Goal: Information Seeking & Learning: Learn about a topic

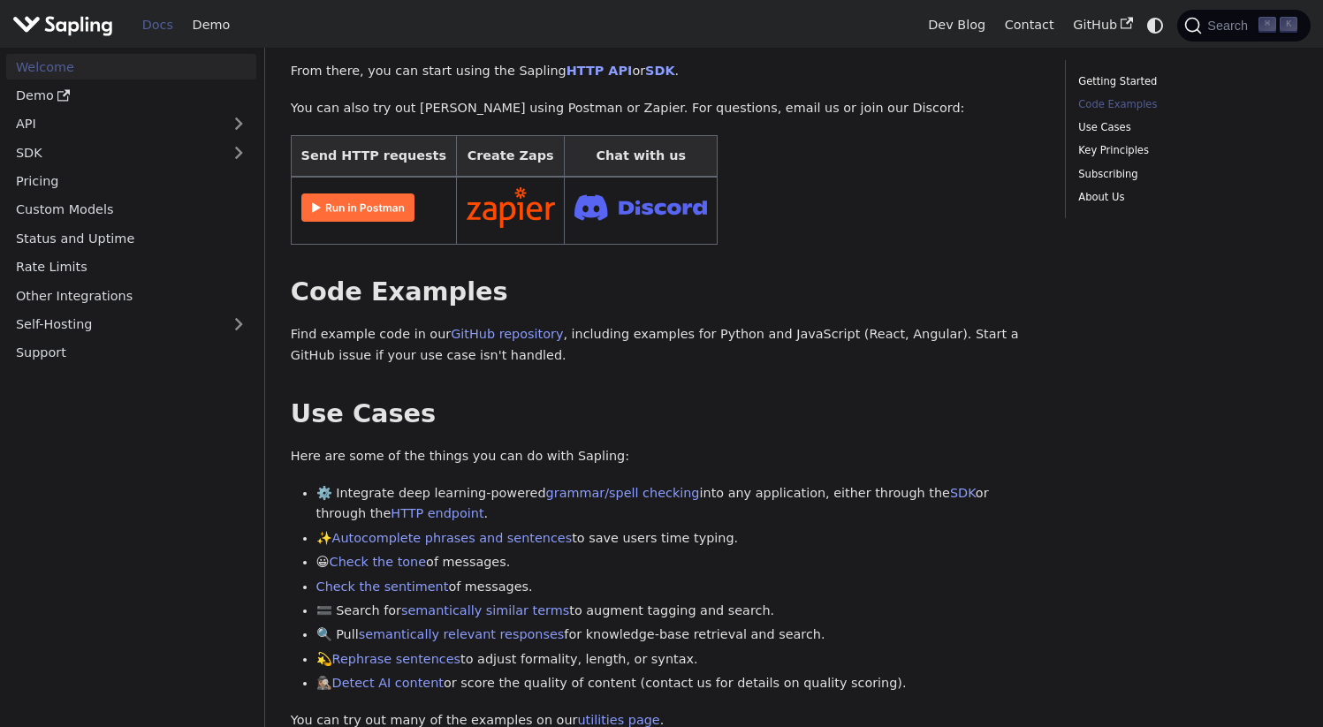
scroll to position [356, 0]
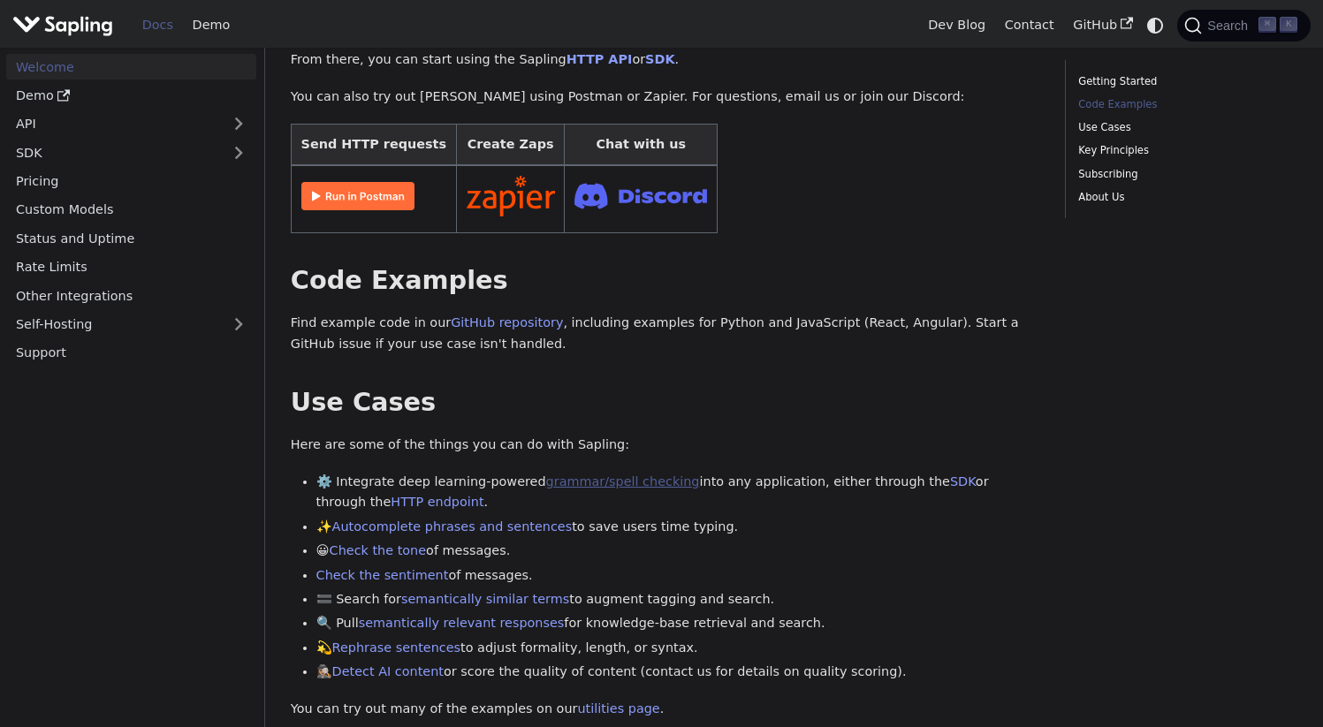
click at [603, 478] on link "grammar/spell checking" at bounding box center [623, 482] width 154 height 14
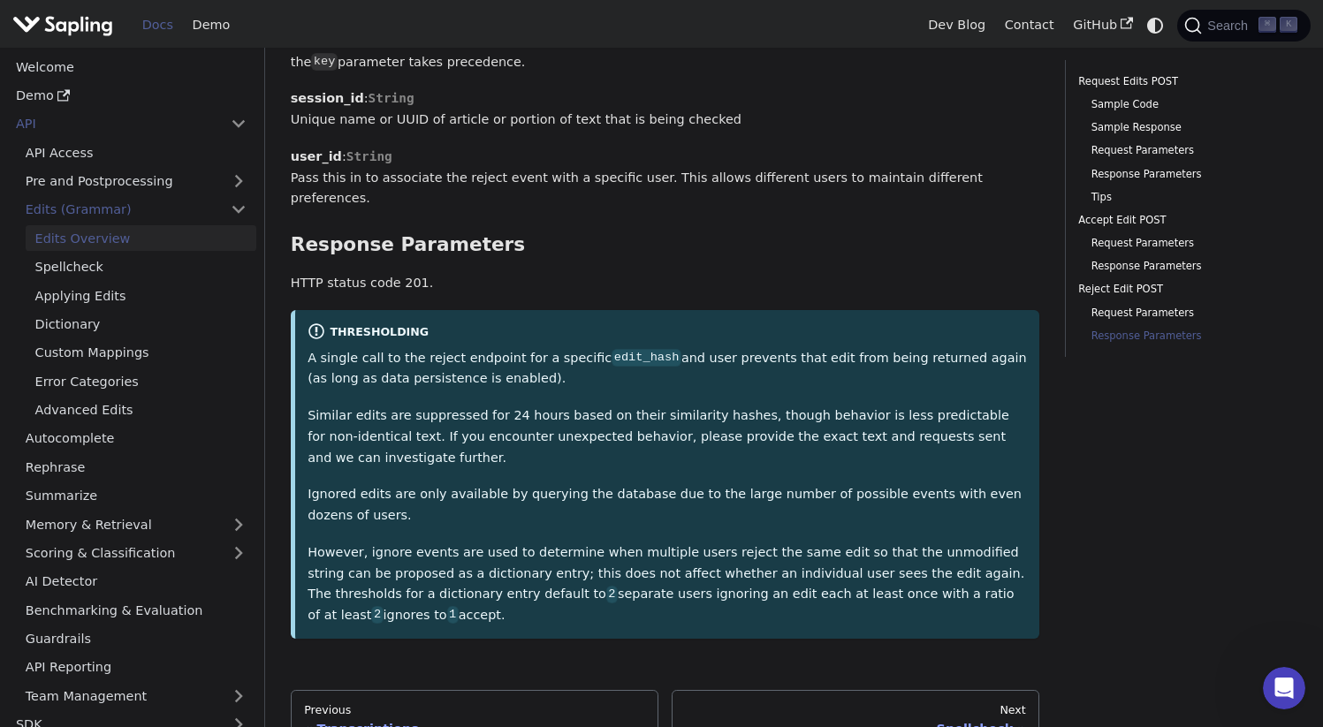
scroll to position [5388, 0]
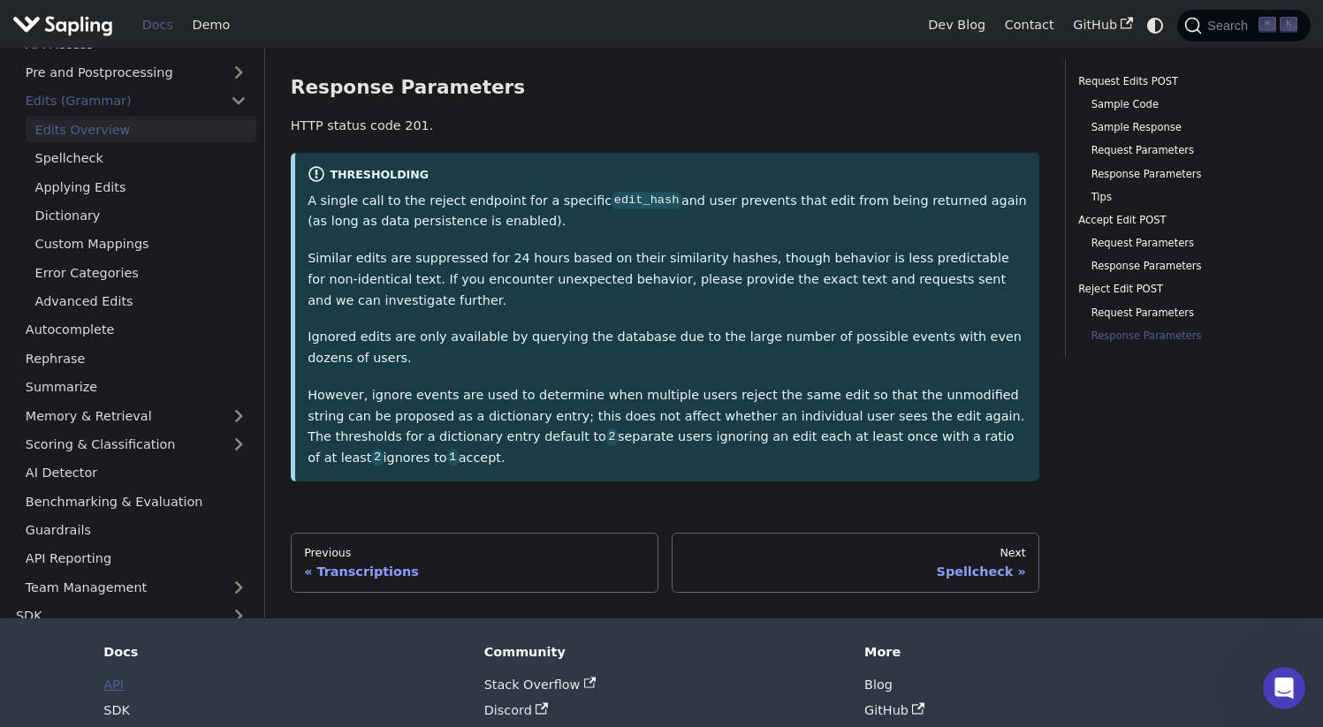
click at [116, 678] on link "API" at bounding box center [113, 685] width 20 height 14
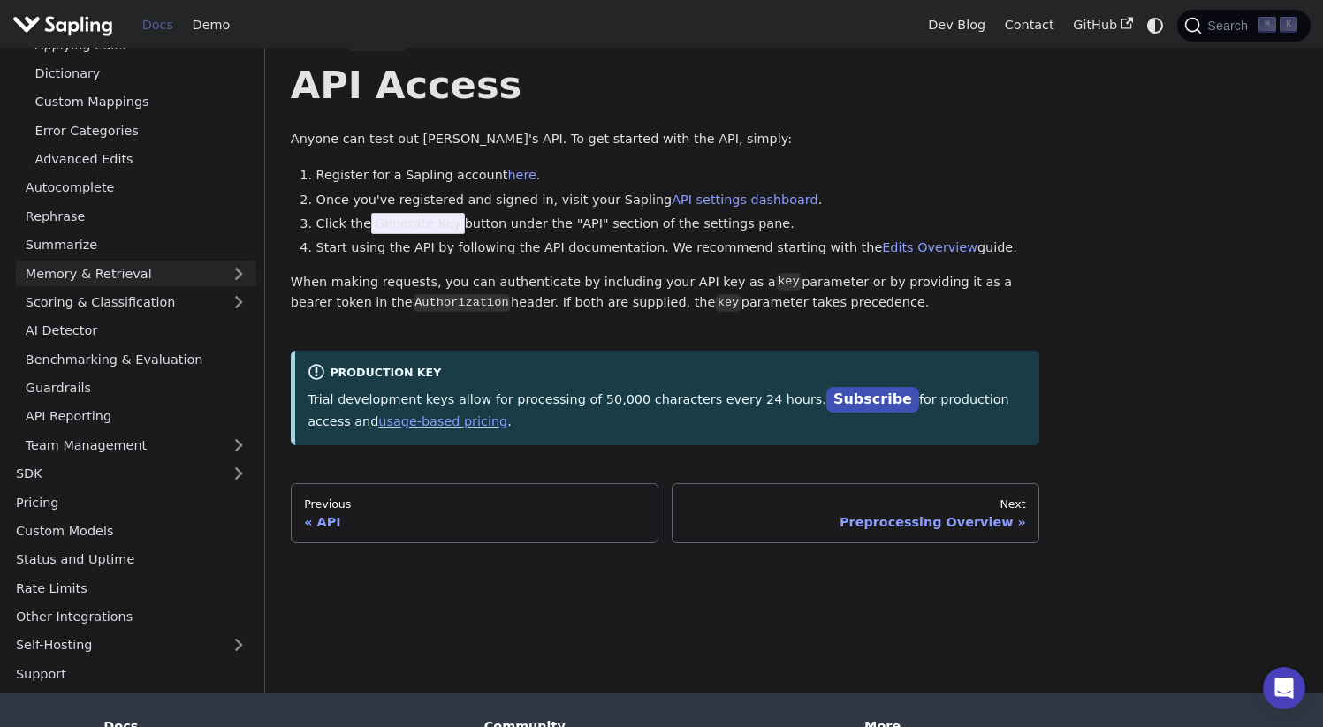
scroll to position [73, 0]
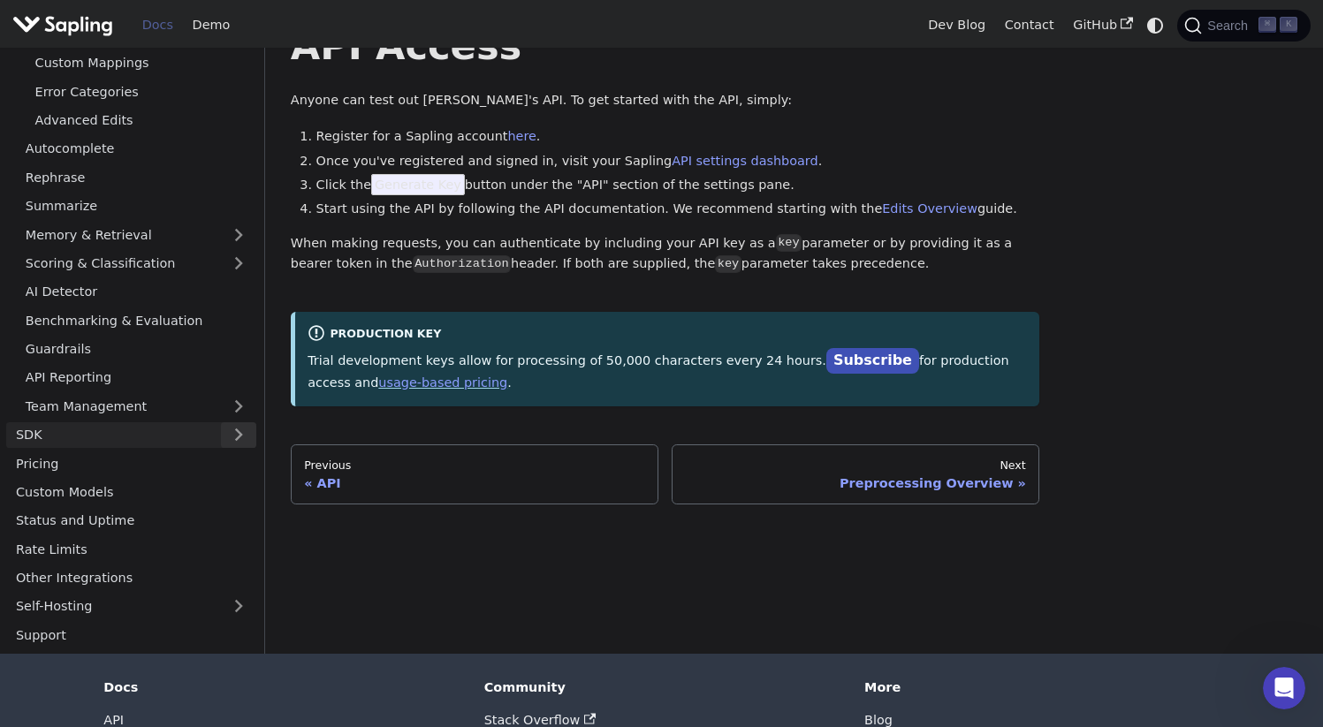
click at [244, 437] on button "Expand sidebar category 'SDK'" at bounding box center [238, 435] width 35 height 26
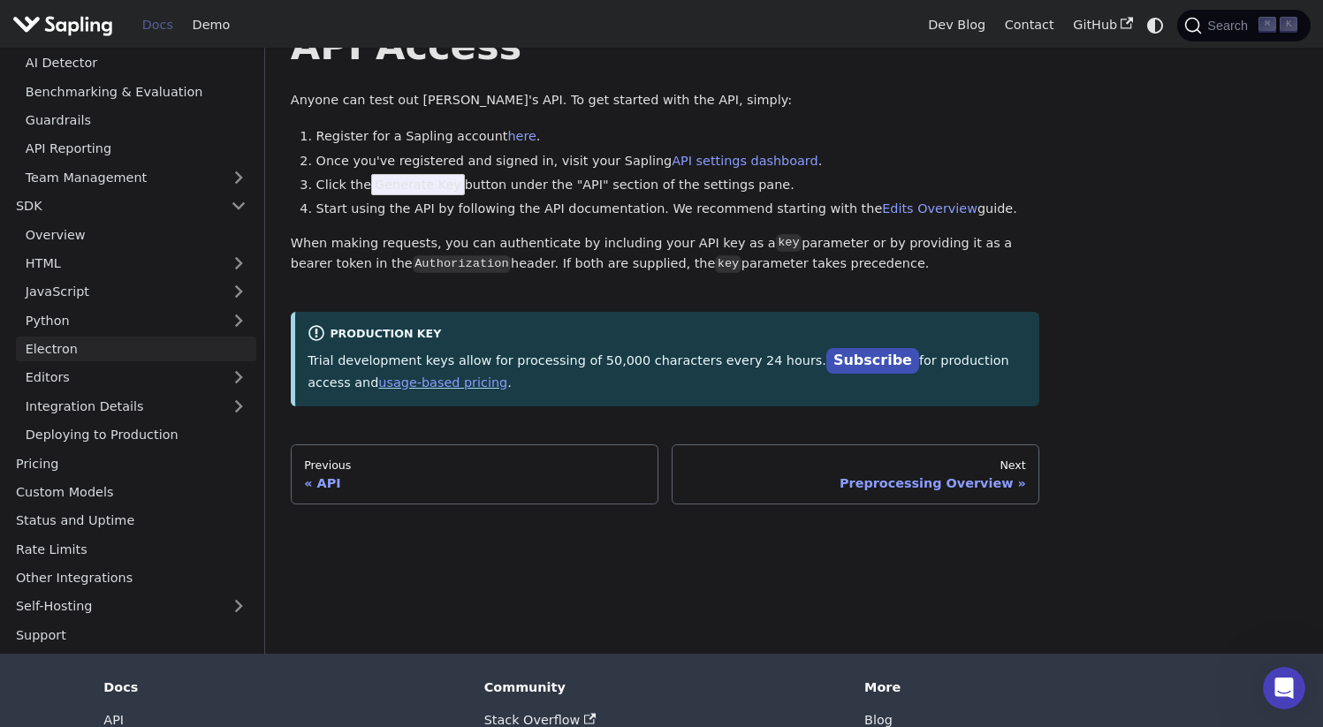
scroll to position [0, 0]
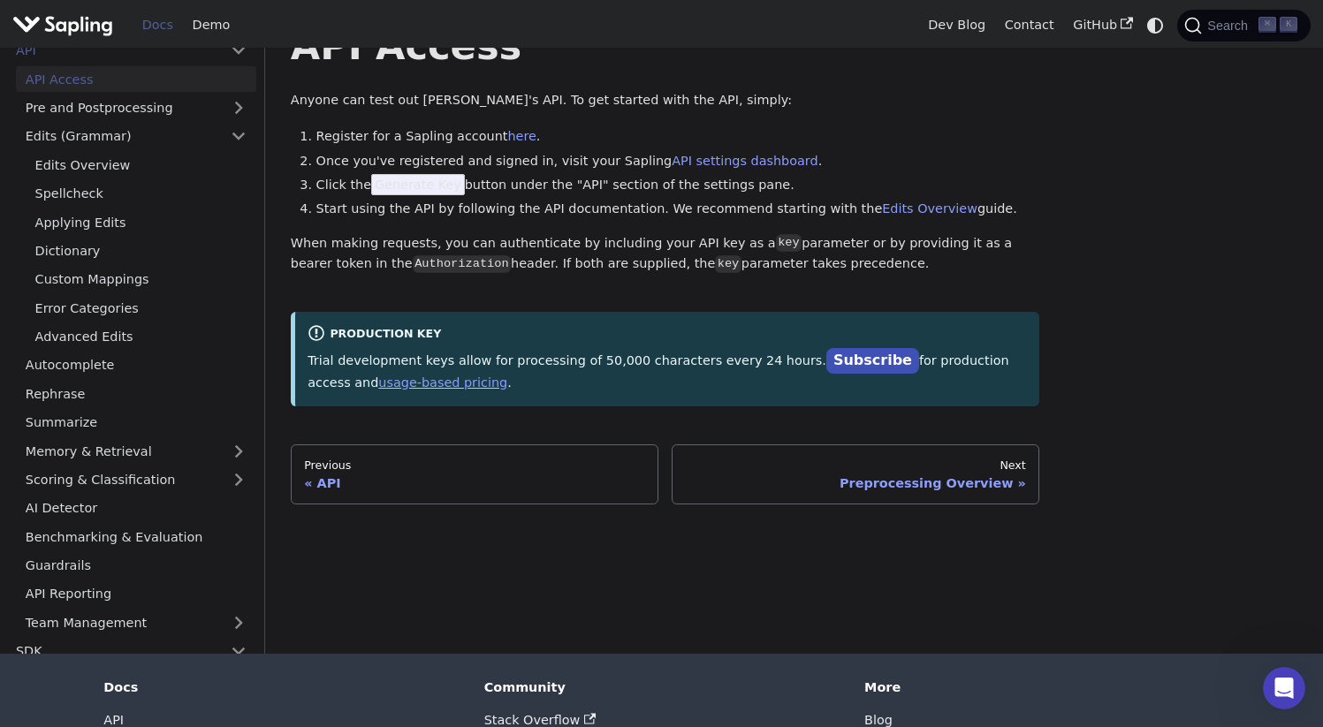
click at [157, 31] on link "Docs" at bounding box center [158, 24] width 50 height 27
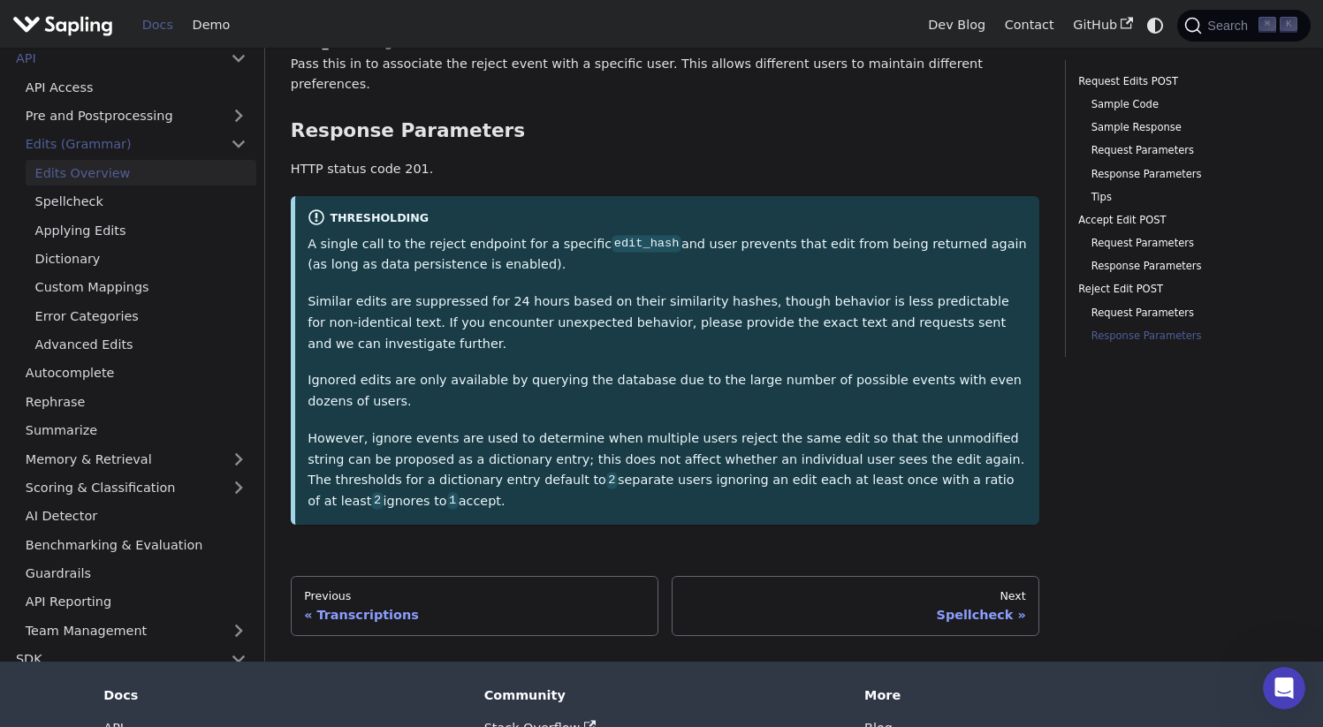
scroll to position [356, 0]
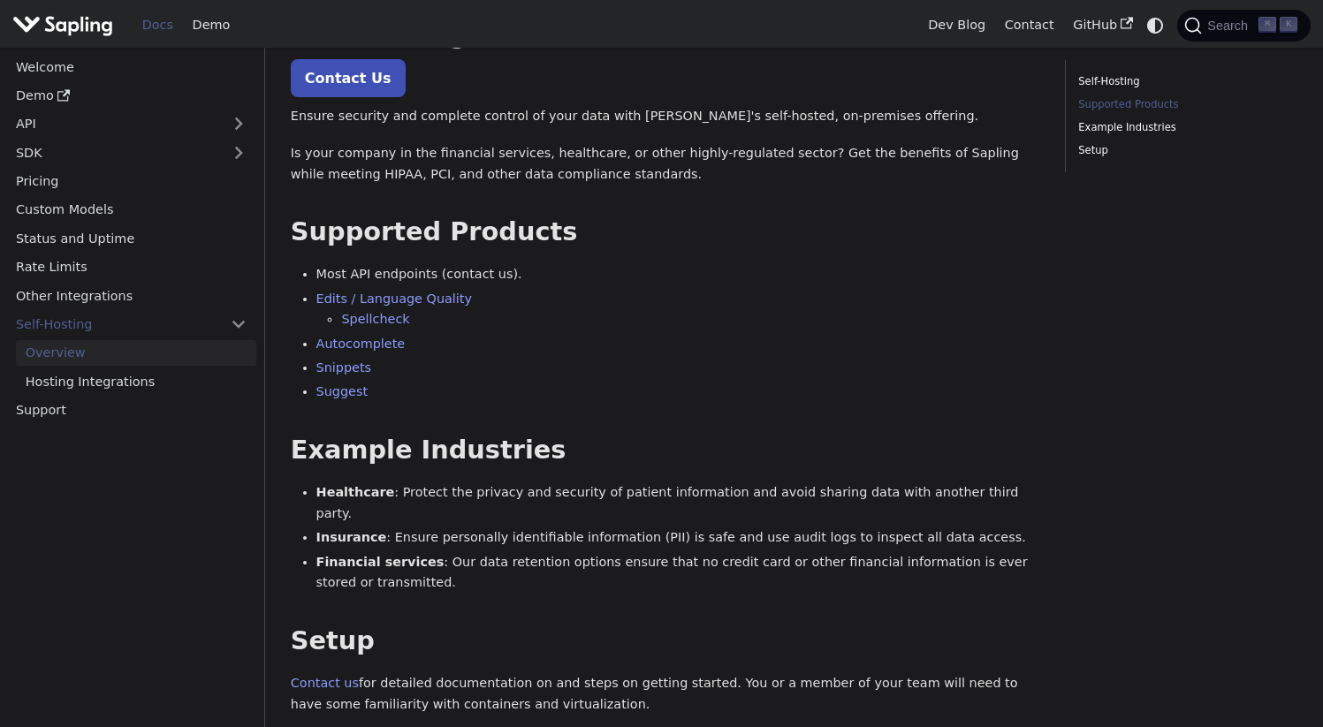
scroll to position [301, 0]
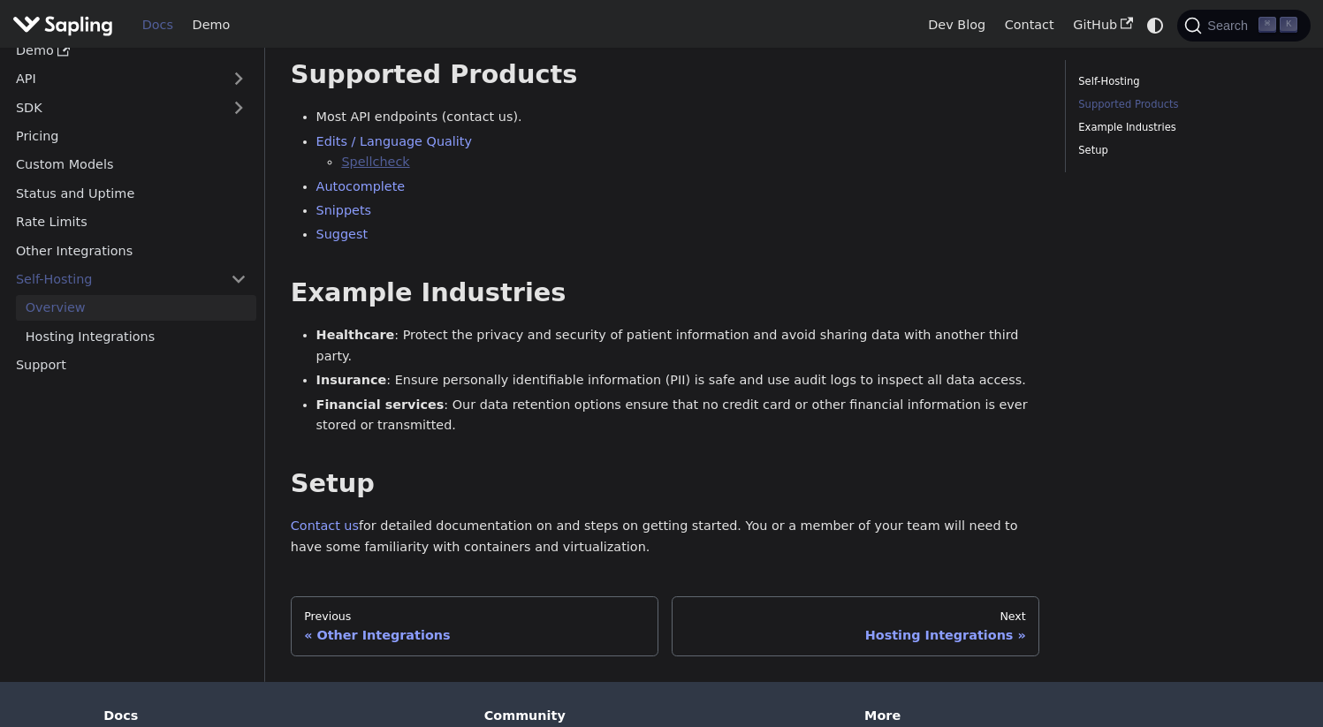
click at [374, 162] on link "Spellcheck" at bounding box center [375, 162] width 68 height 14
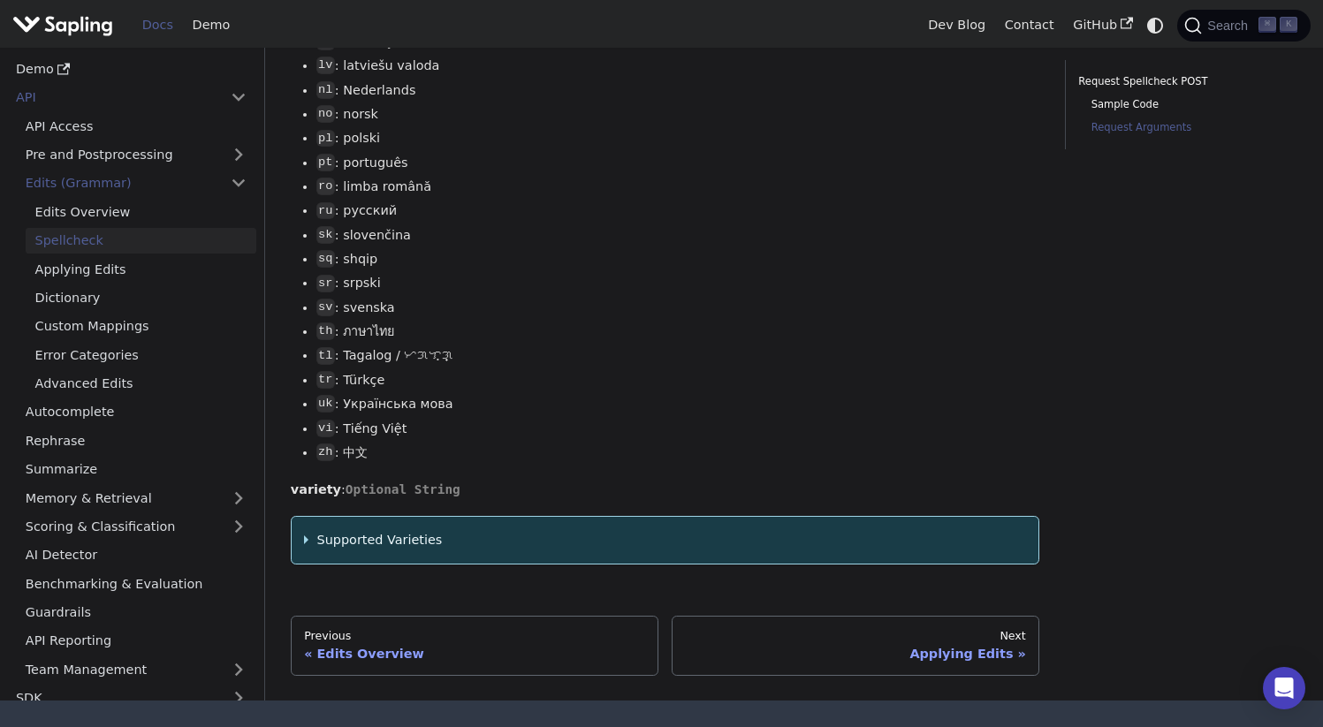
scroll to position [2627, 0]
